Goal: Complete application form: Complete application form

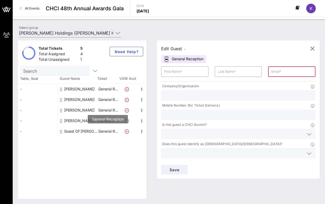
click at [110, 131] on p "General R…" at bounding box center [107, 131] width 21 height 11
click at [173, 73] on input "text" at bounding box center [184, 71] width 41 height 8
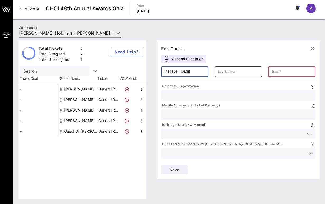
type input "[PERSON_NAME]"
click at [220, 73] on input "text" at bounding box center [238, 71] width 41 height 8
type input "[PERSON_NAME]"
click at [281, 74] on input "text" at bounding box center [291, 71] width 41 height 8
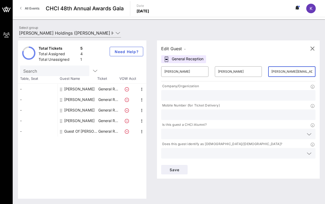
type input "[PERSON_NAME][EMAIL_ADDRESS][DOMAIN_NAME]"
click at [248, 96] on input "text" at bounding box center [238, 95] width 148 height 7
type input "Citi"
click at [233, 116] on input "text" at bounding box center [238, 114] width 148 height 7
type input "7874155609"
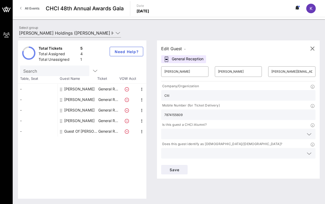
click at [226, 134] on input "text" at bounding box center [233, 133] width 139 height 7
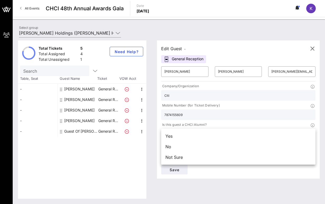
click at [226, 134] on div "Yes" at bounding box center [238, 136] width 154 height 11
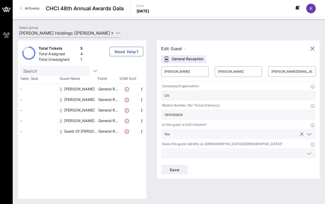
click at [219, 152] on input "text" at bounding box center [233, 153] width 139 height 7
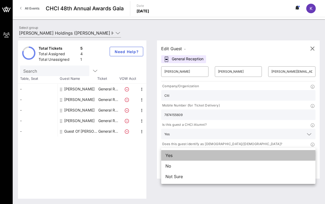
click at [217, 154] on div "Yes" at bounding box center [238, 155] width 154 height 11
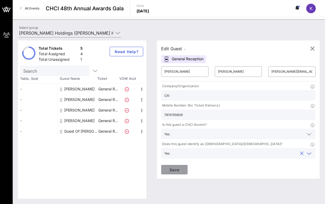
click at [183, 169] on button "Save" at bounding box center [174, 170] width 26 height 10
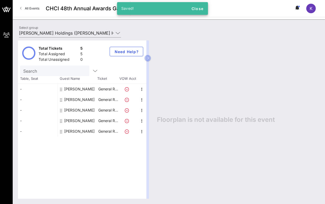
click at [117, 159] on div "Total Tickets 5 Total Assigned 5 Total Unassigned 0 Need Help? Search Table, Se…" at bounding box center [82, 119] width 128 height 158
